Goal: Task Accomplishment & Management: Manage account settings

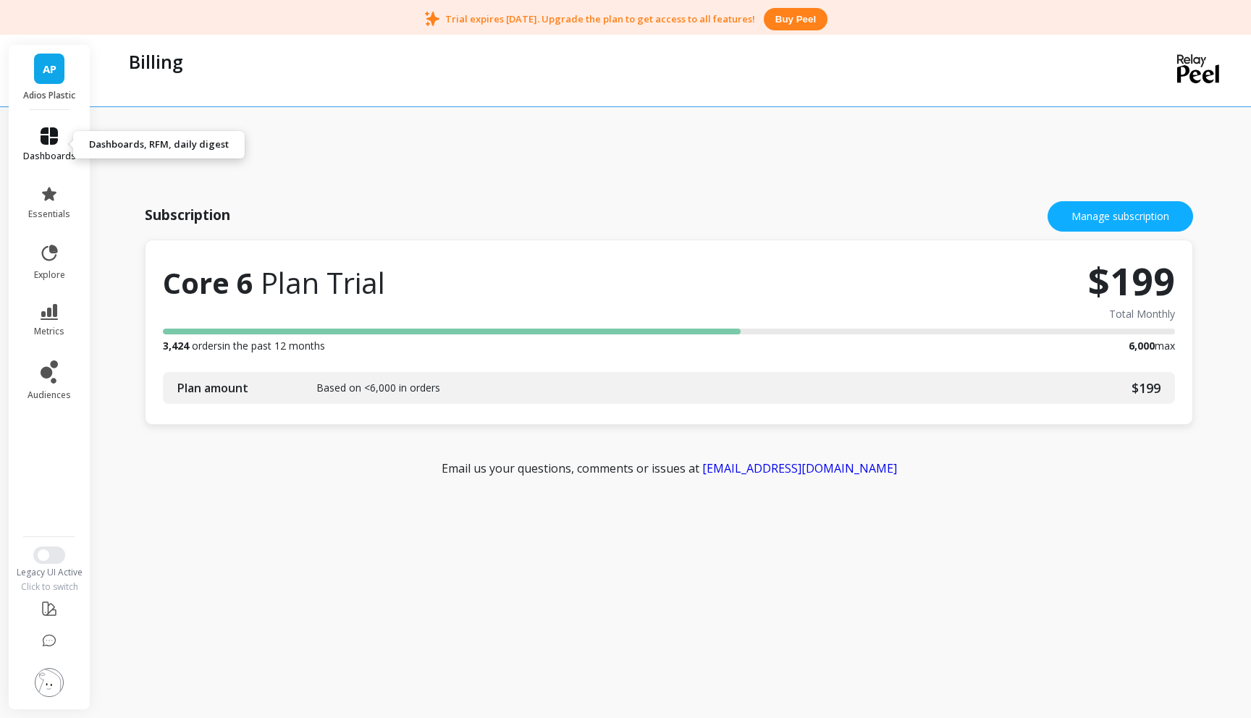
click at [49, 143] on icon at bounding box center [49, 135] width 17 height 17
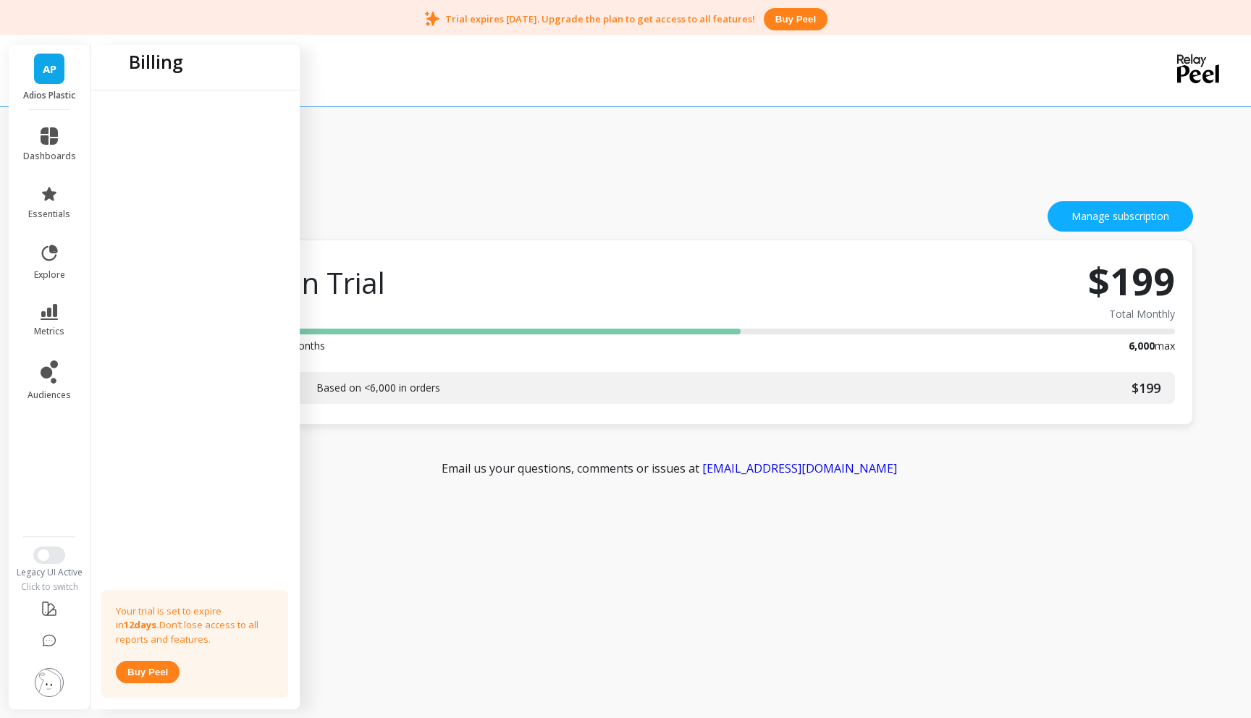
click at [413, 161] on div "Subscription Manage subscription Core 6 Plan Trial $199 Total Monthly 3,424 ord…" at bounding box center [672, 393] width 1100 height 688
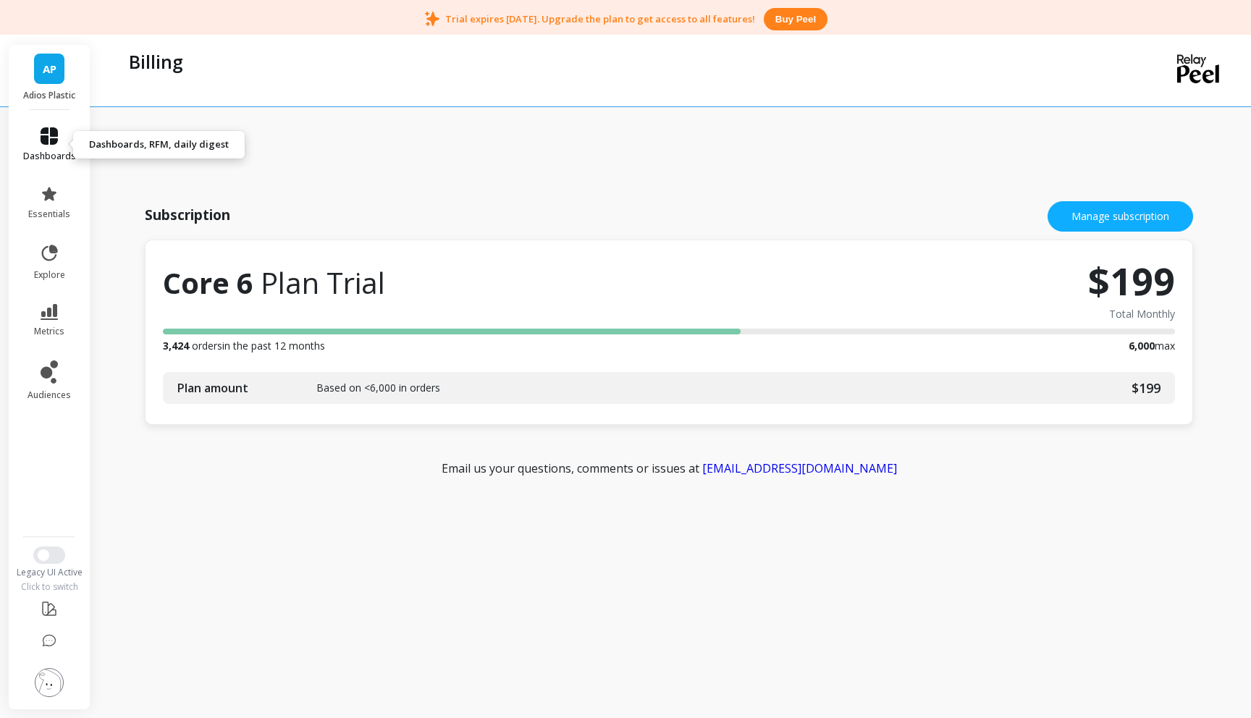
click at [50, 139] on icon at bounding box center [49, 135] width 17 height 17
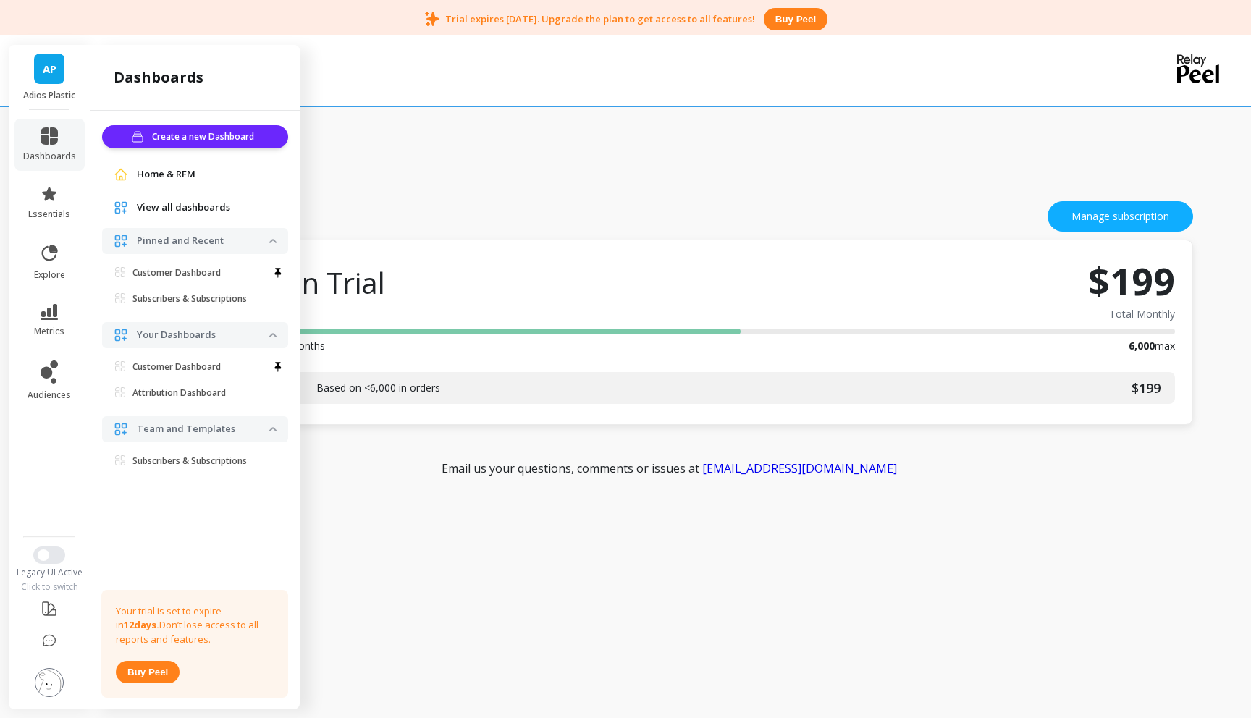
click at [168, 208] on span "View all dashboards" at bounding box center [183, 207] width 93 height 14
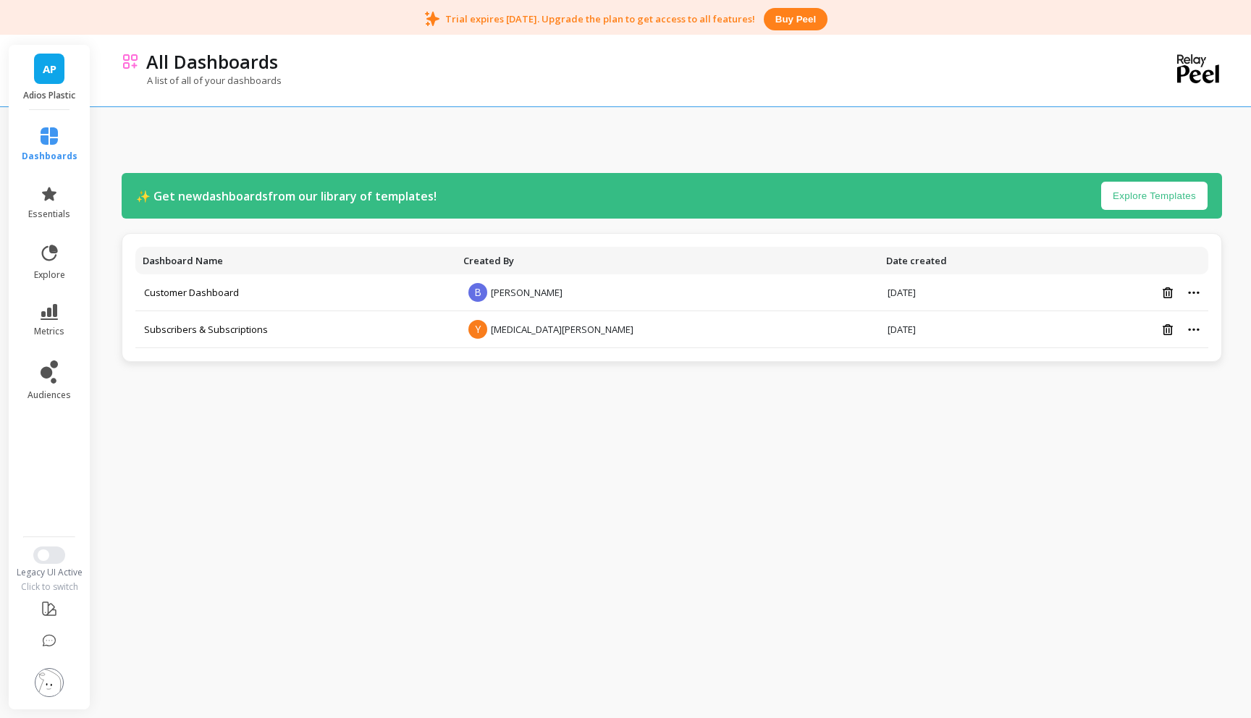
click at [47, 69] on span "AP" at bounding box center [50, 69] width 14 height 17
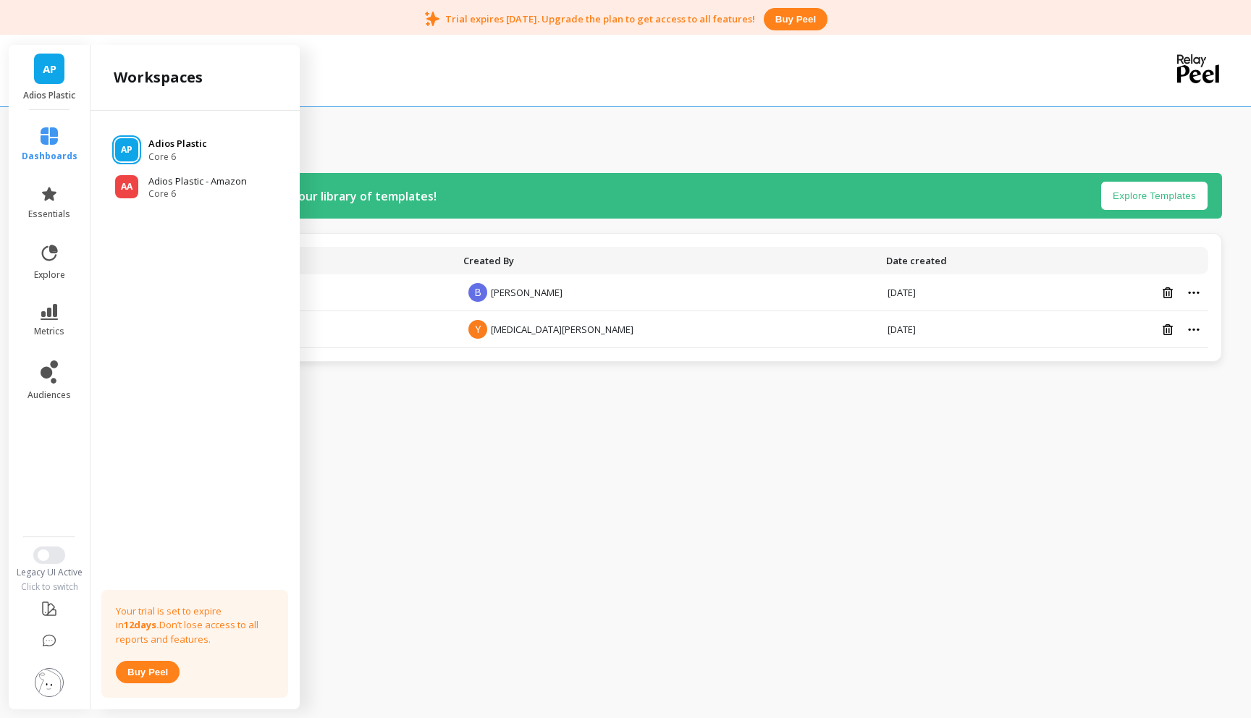
click at [167, 142] on p "Adios Plastic" at bounding box center [177, 144] width 59 height 14
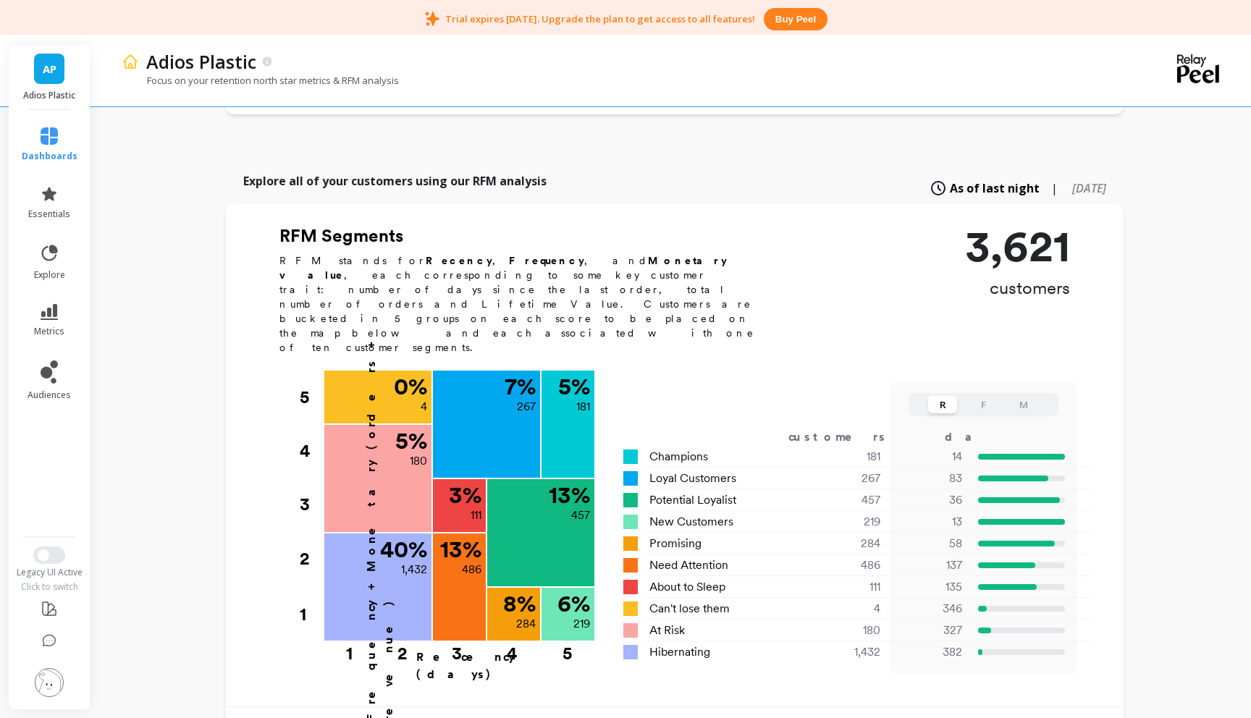
scroll to position [403, 0]
